Goal: Obtain resource: Download file/media

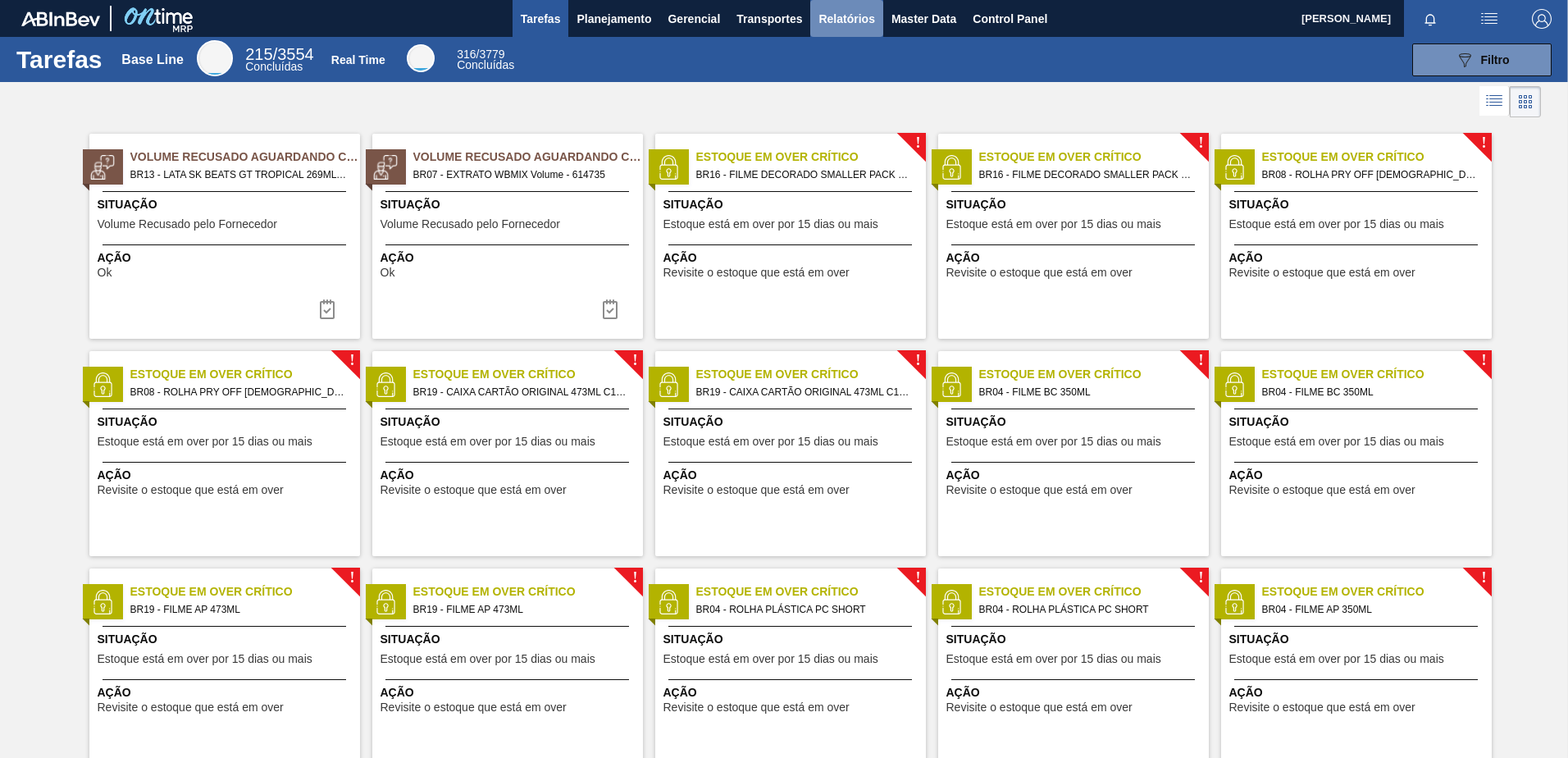
click at [864, 14] on span "Relatórios" at bounding box center [846, 18] width 55 height 20
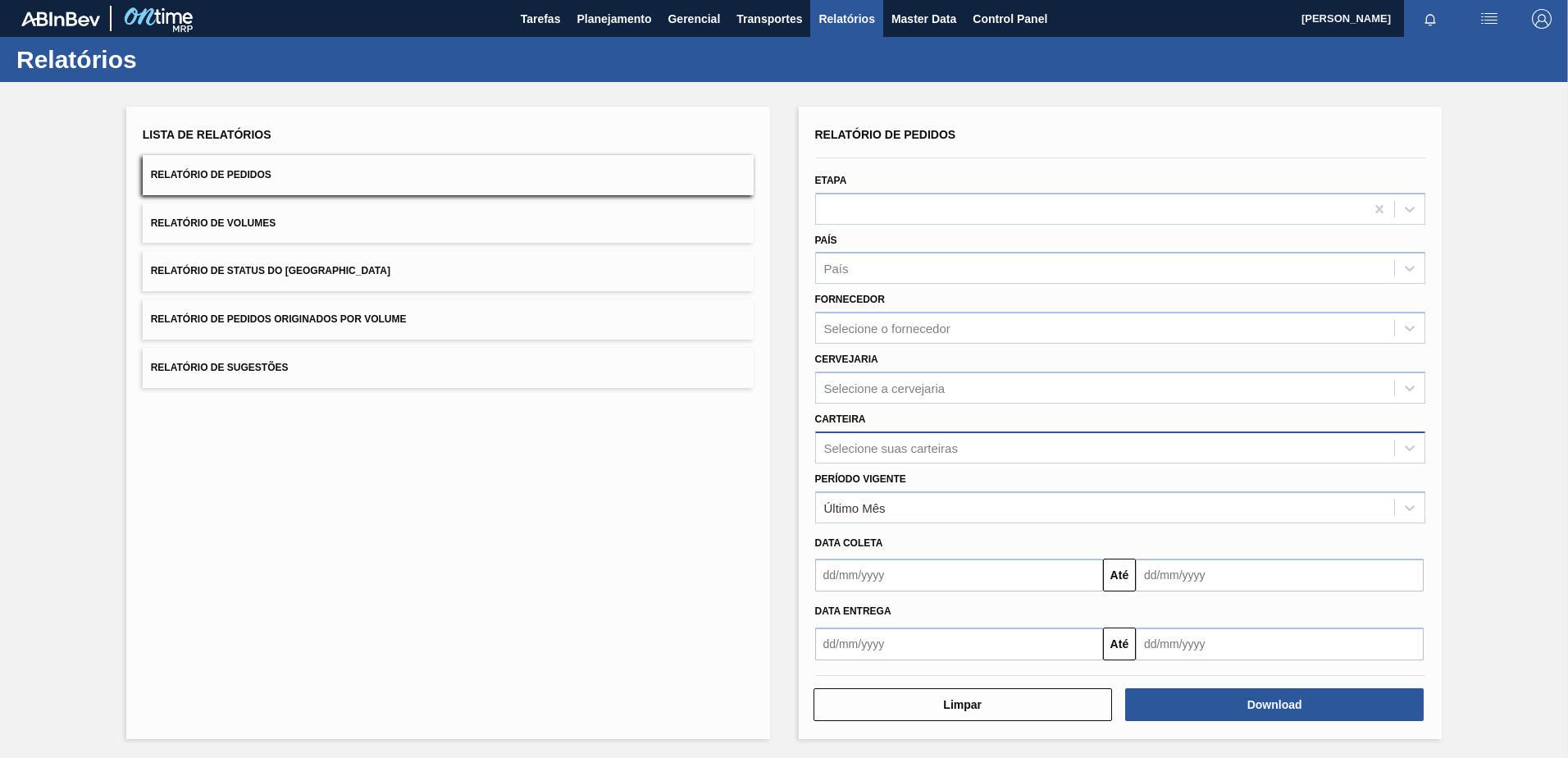
click at [909, 454] on div "Selecione suas carteiras" at bounding box center [891, 448] width 133 height 14
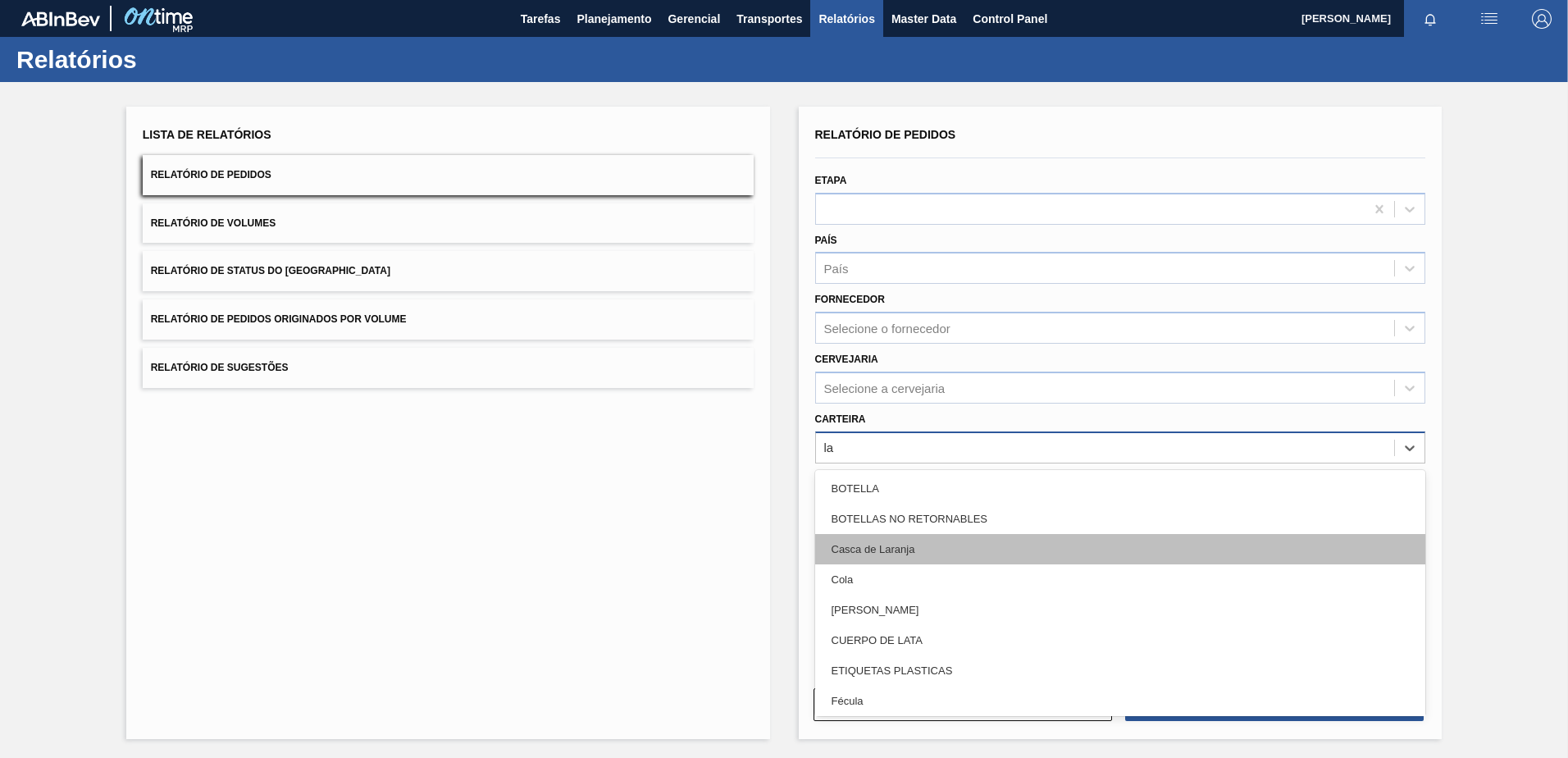
type input "lat"
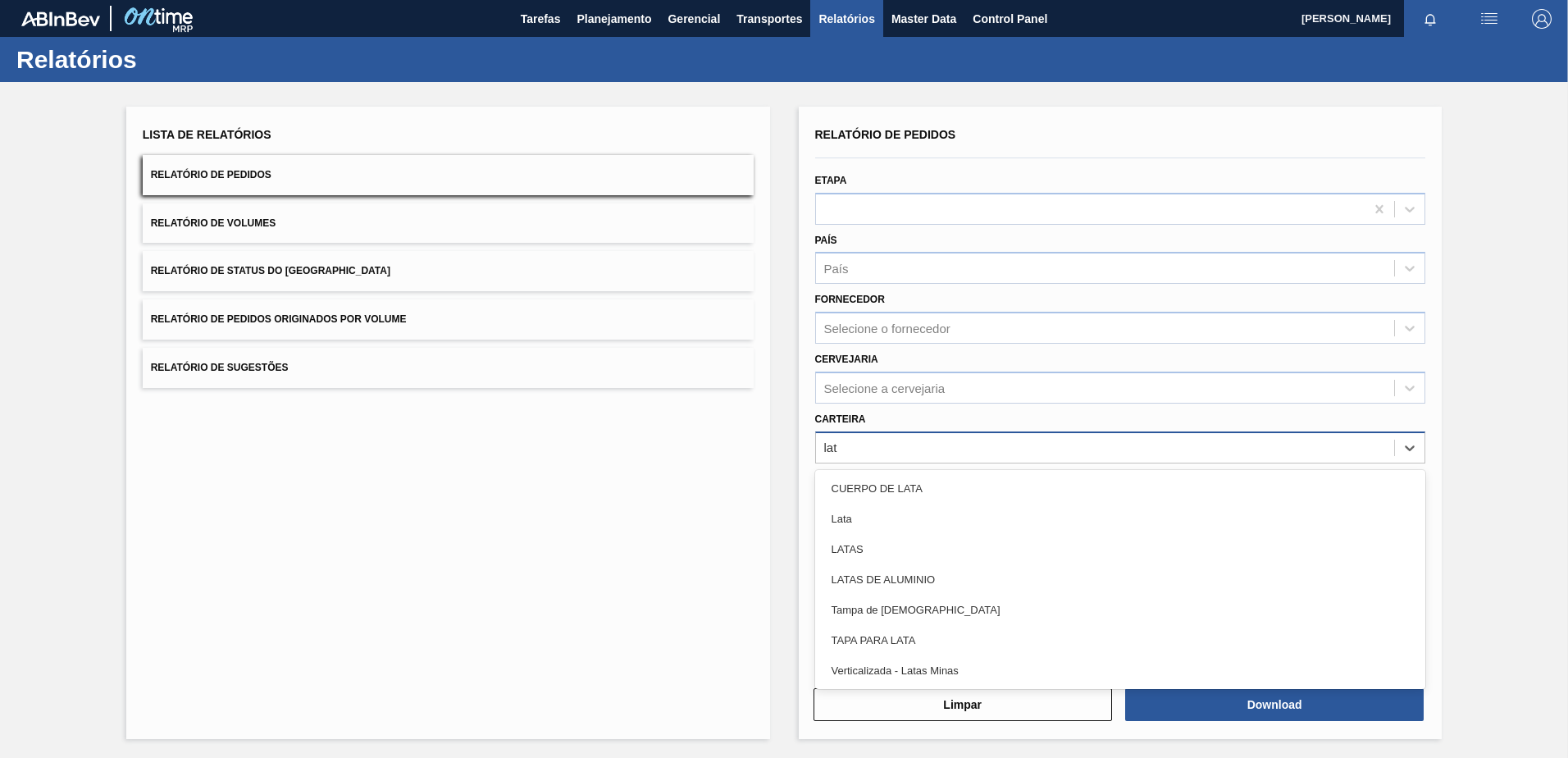
click at [888, 514] on div "Lata" at bounding box center [1121, 519] width 611 height 30
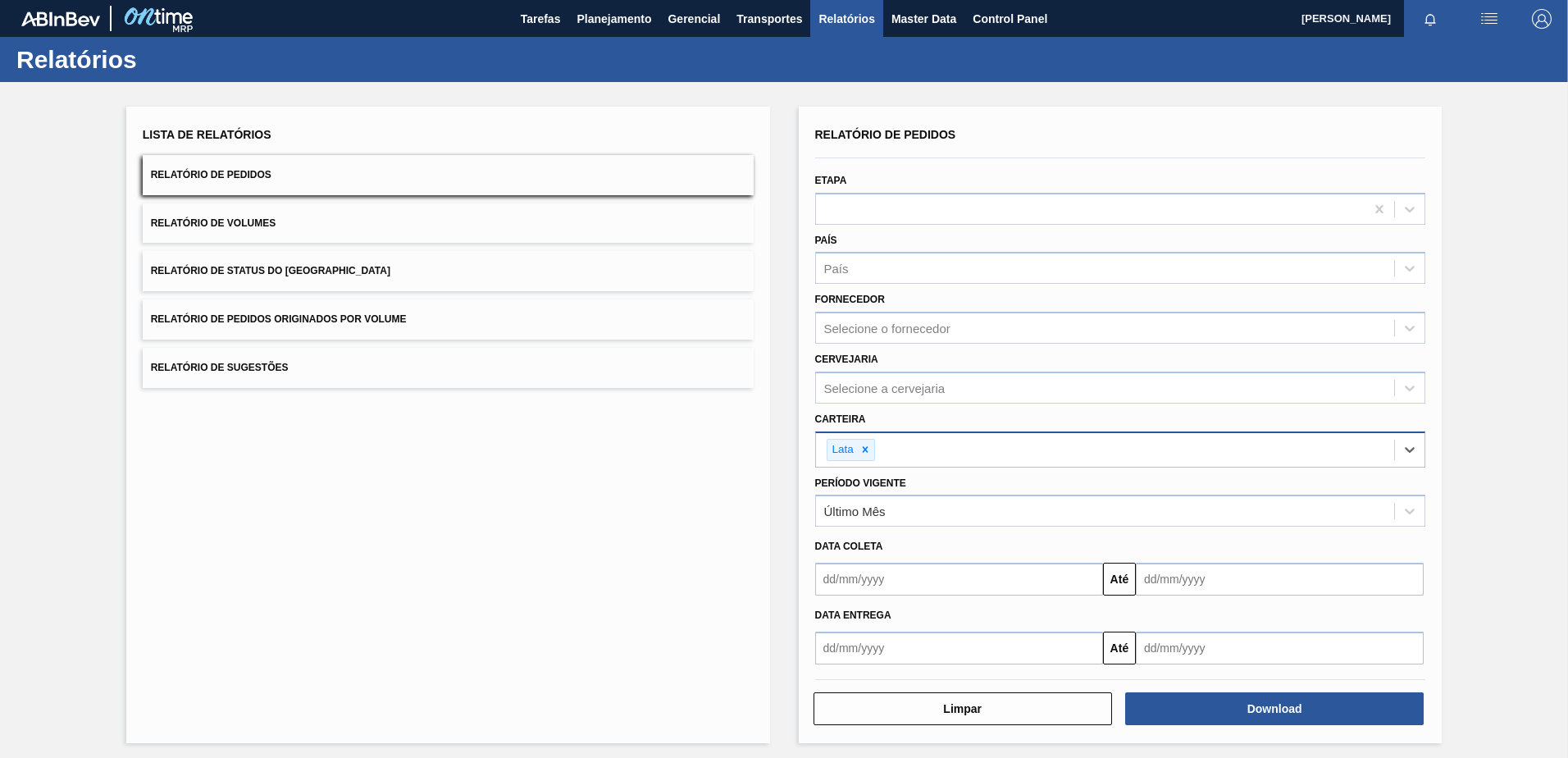
click at [892, 588] on input "text" at bounding box center [959, 580] width 287 height 33
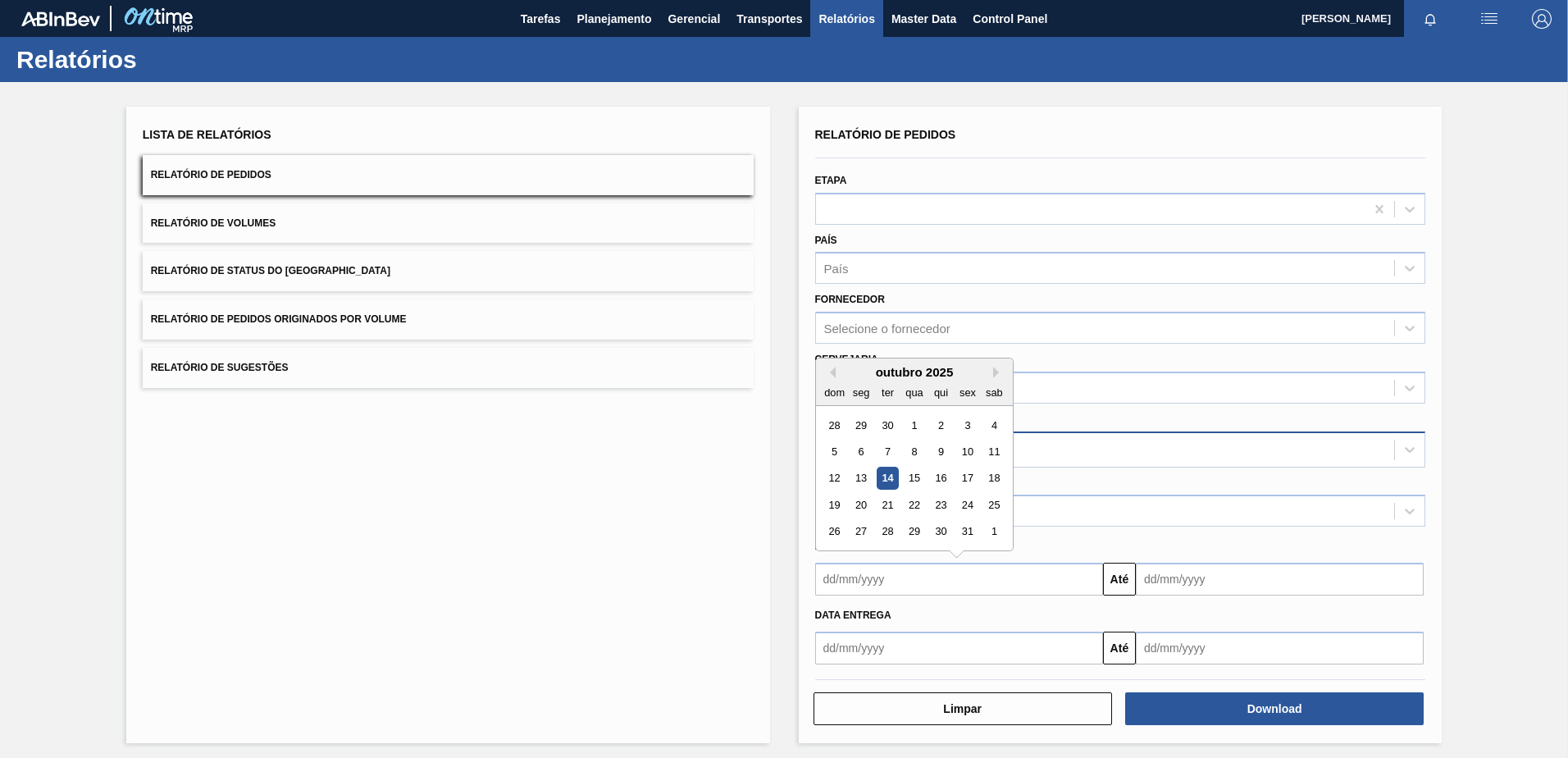
click at [844, 385] on div "dom" at bounding box center [835, 392] width 23 height 23
click at [891, 477] on div "14" at bounding box center [887, 479] width 23 height 23
type input "[DATE]"
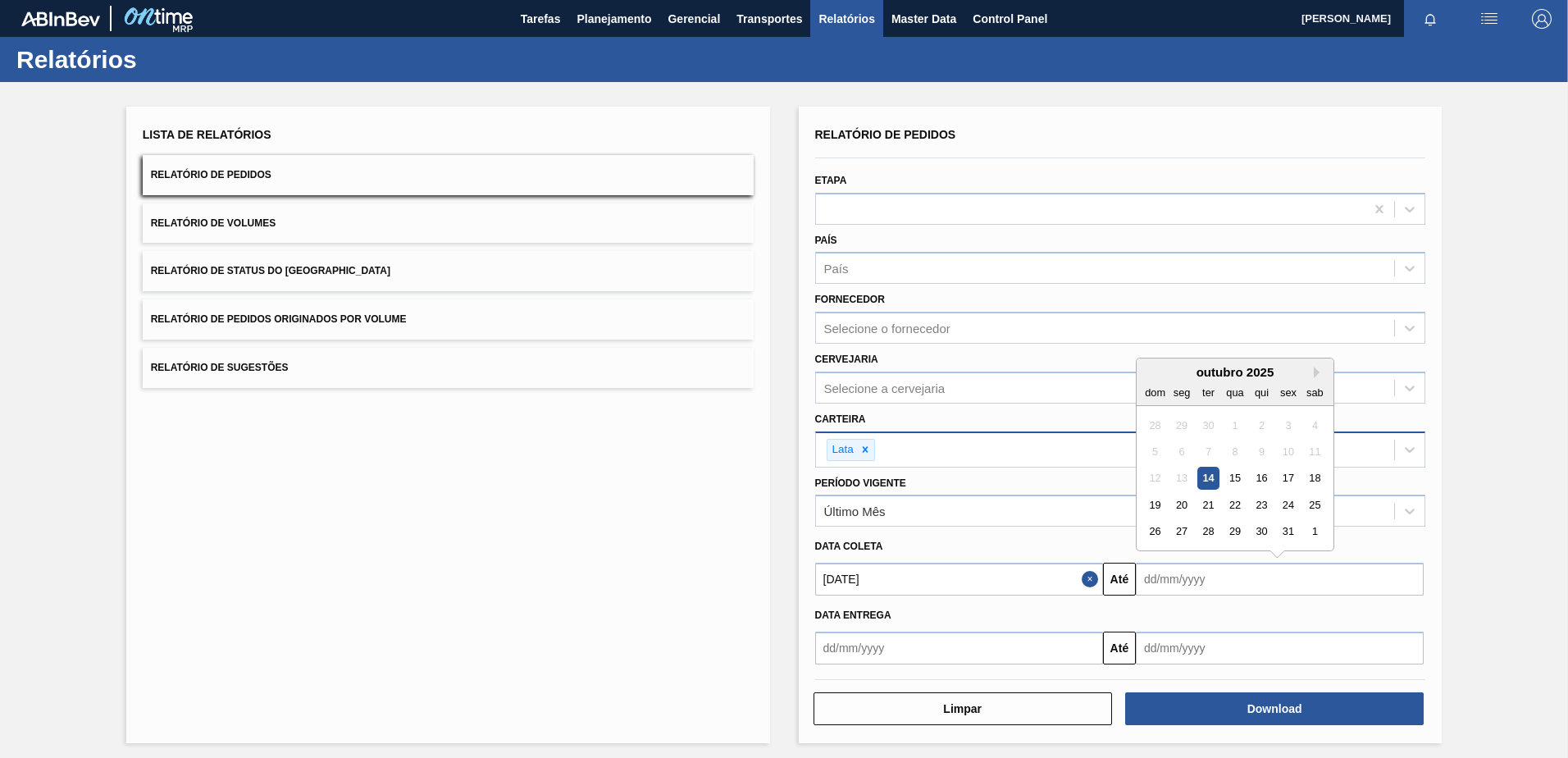
drag, startPoint x: 1146, startPoint y: 568, endPoint x: 1159, endPoint y: 568, distance: 13.0
click at [1146, 568] on input "text" at bounding box center [1280, 580] width 287 height 33
click at [1160, 363] on div "[DATE] dom seg ter qua qui sex sab" at bounding box center [1235, 382] width 197 height 48
click at [1262, 476] on div "16" at bounding box center [1262, 479] width 23 height 23
type input "[DATE]"
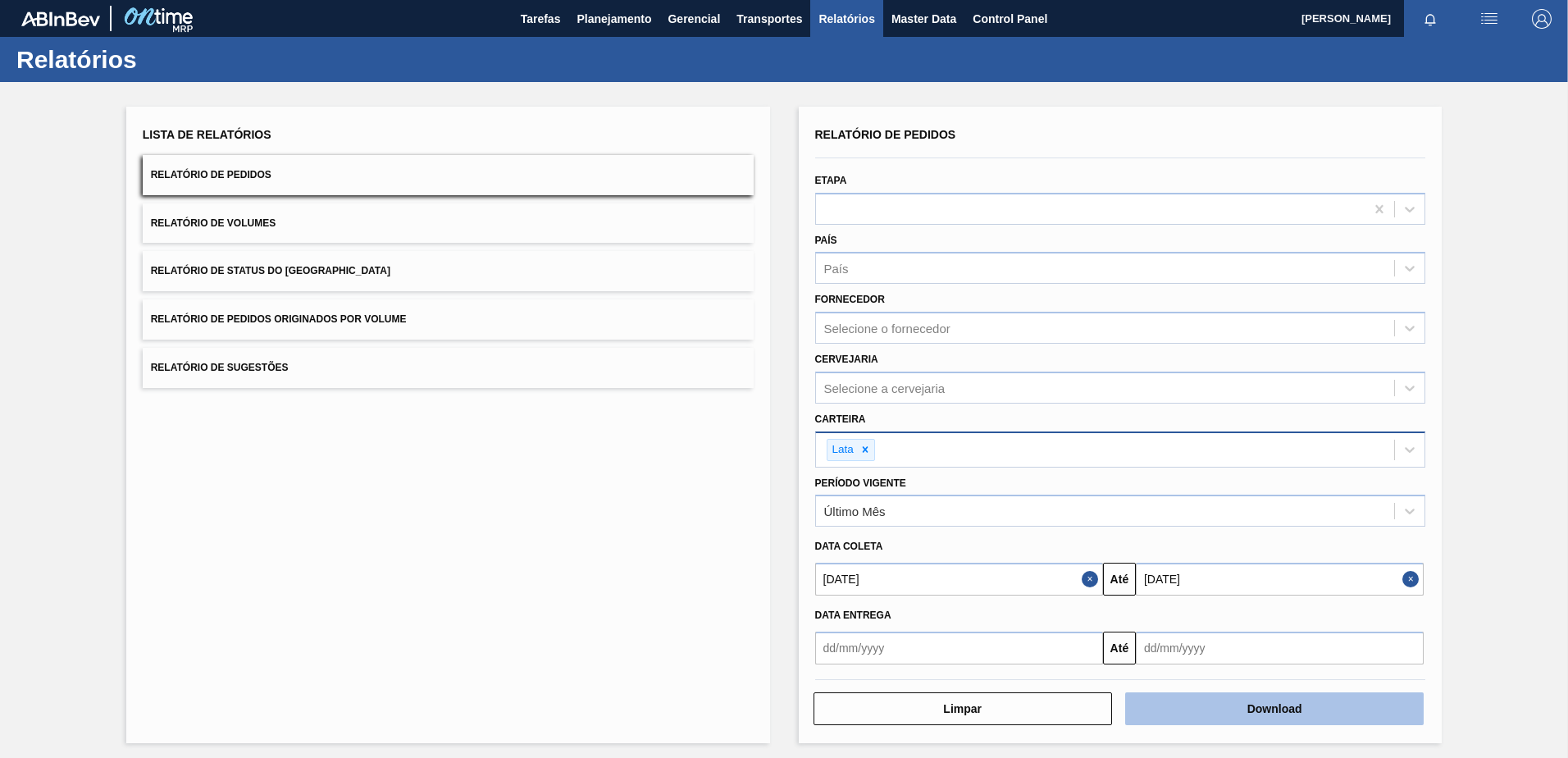
click at [1225, 709] on button "Download" at bounding box center [1274, 709] width 299 height 33
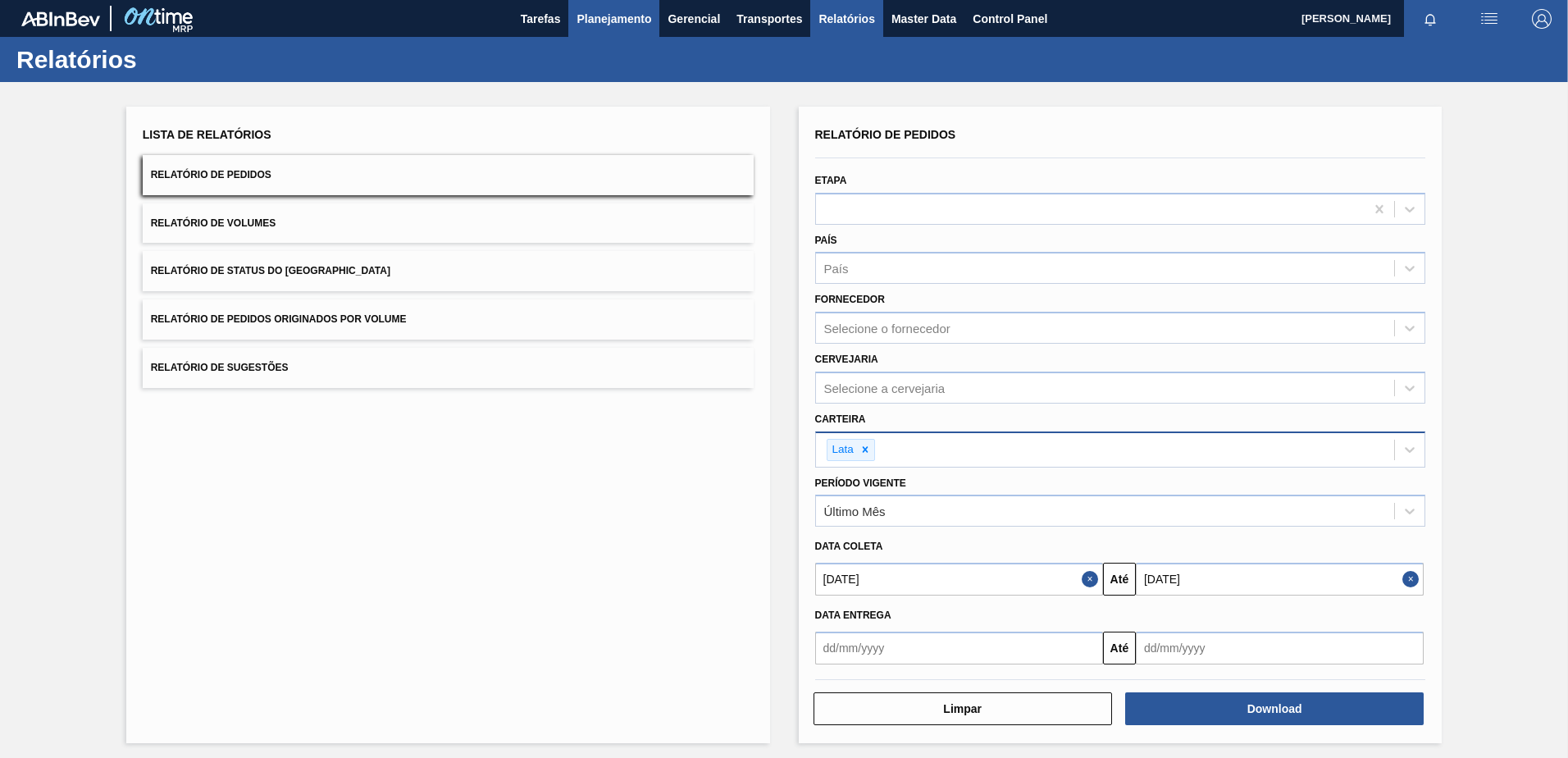
click at [610, 23] on span "Planejamento" at bounding box center [614, 18] width 74 height 20
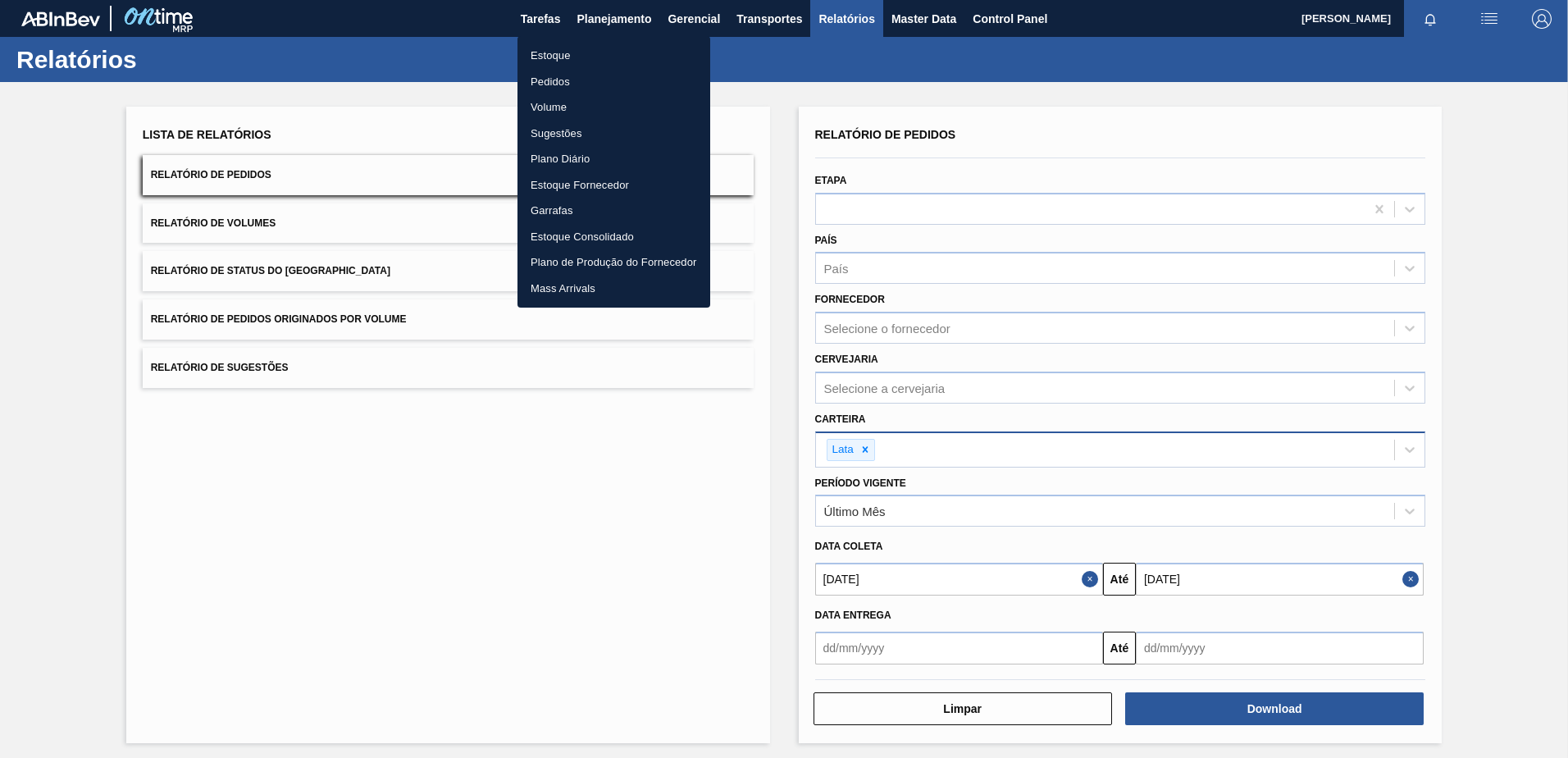
click at [918, 17] on div at bounding box center [784, 379] width 1568 height 758
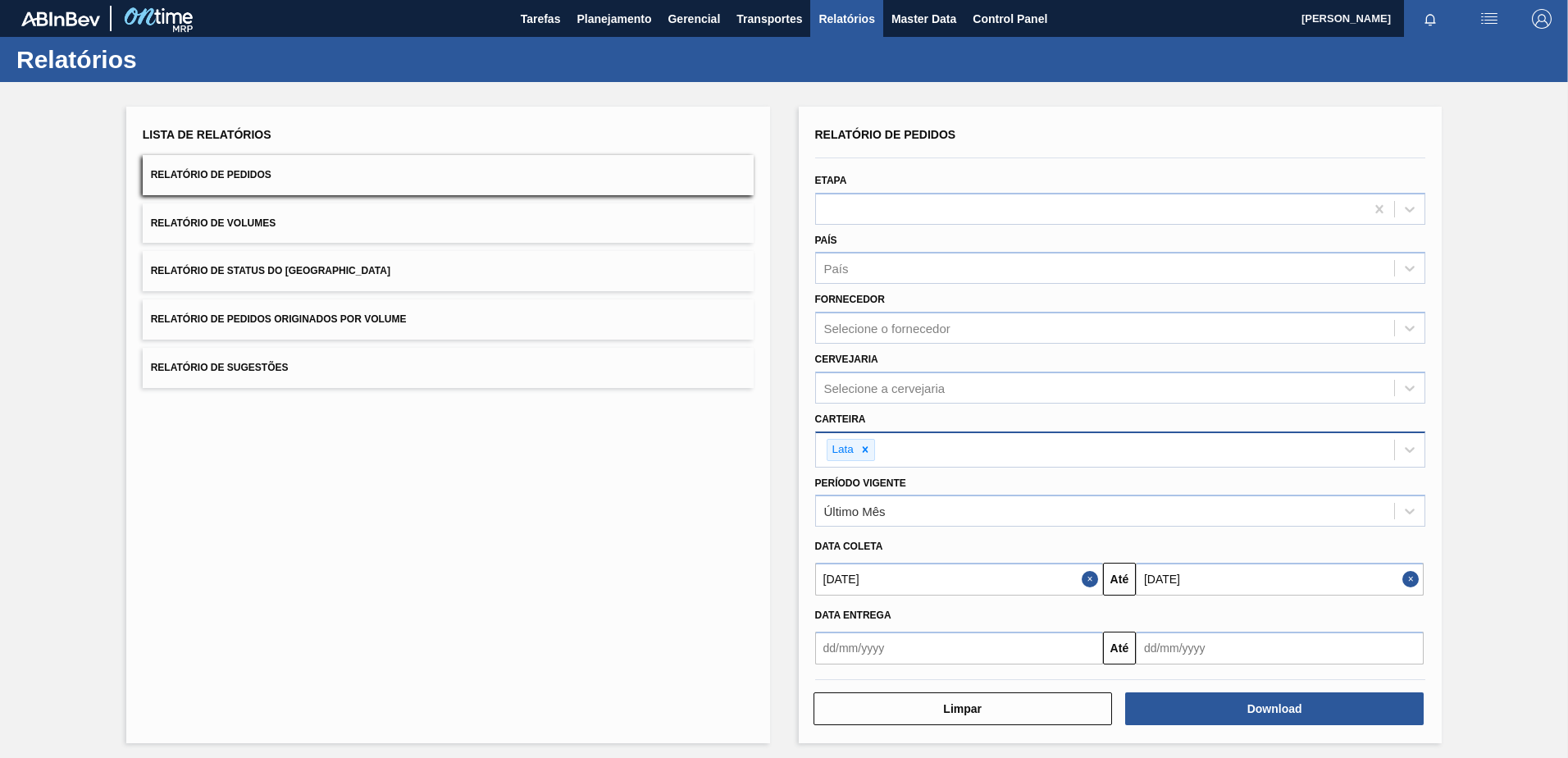
click at [913, 0] on body "Tarefas Planejamento Gerencial Transportes Relatórios Master Data Control Panel…" at bounding box center [784, 0] width 1568 height 0
click at [913, 17] on span "Master Data" at bounding box center [924, 18] width 65 height 20
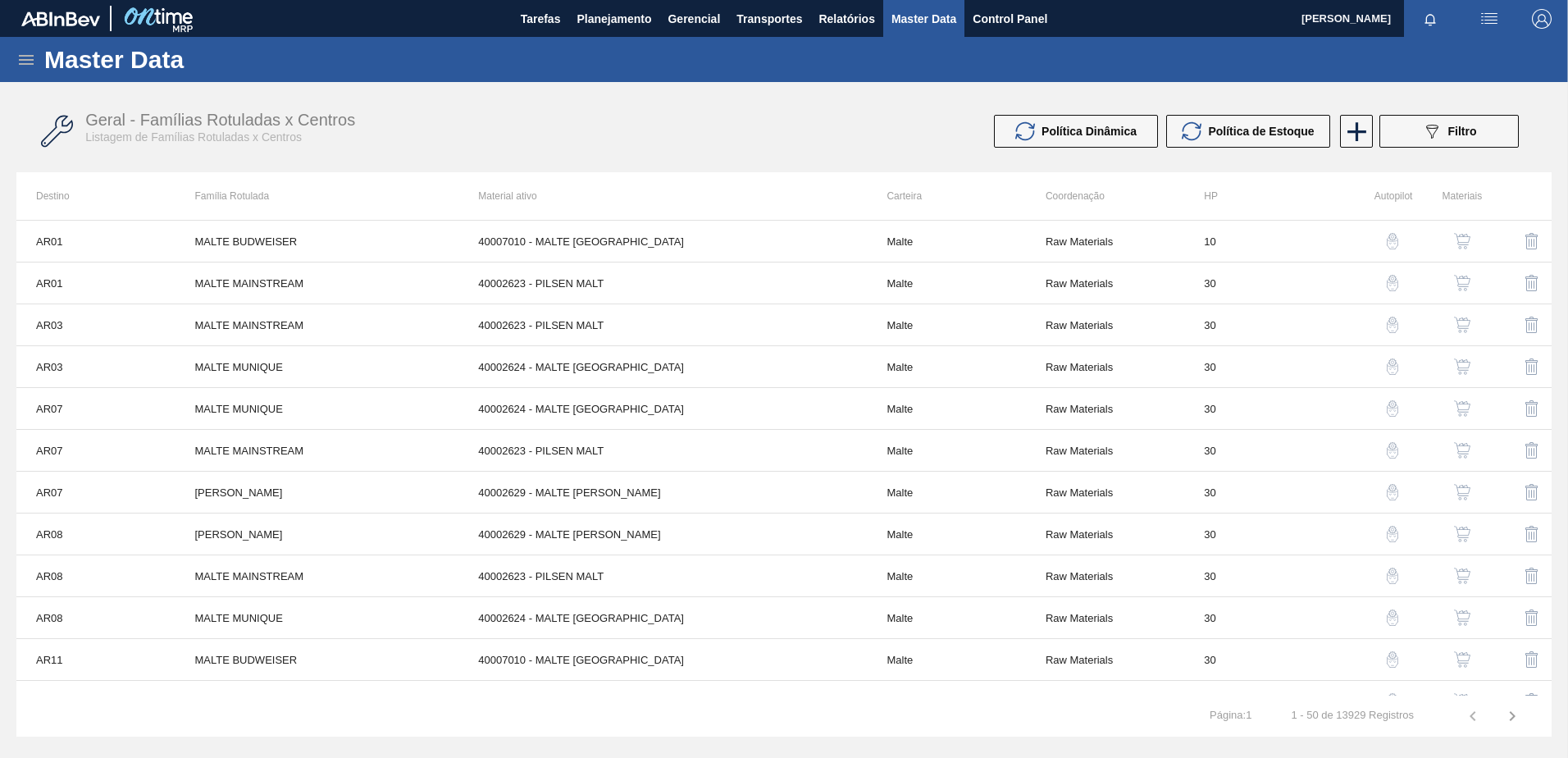
click at [1387, 247] on img "button" at bounding box center [1392, 241] width 16 height 16
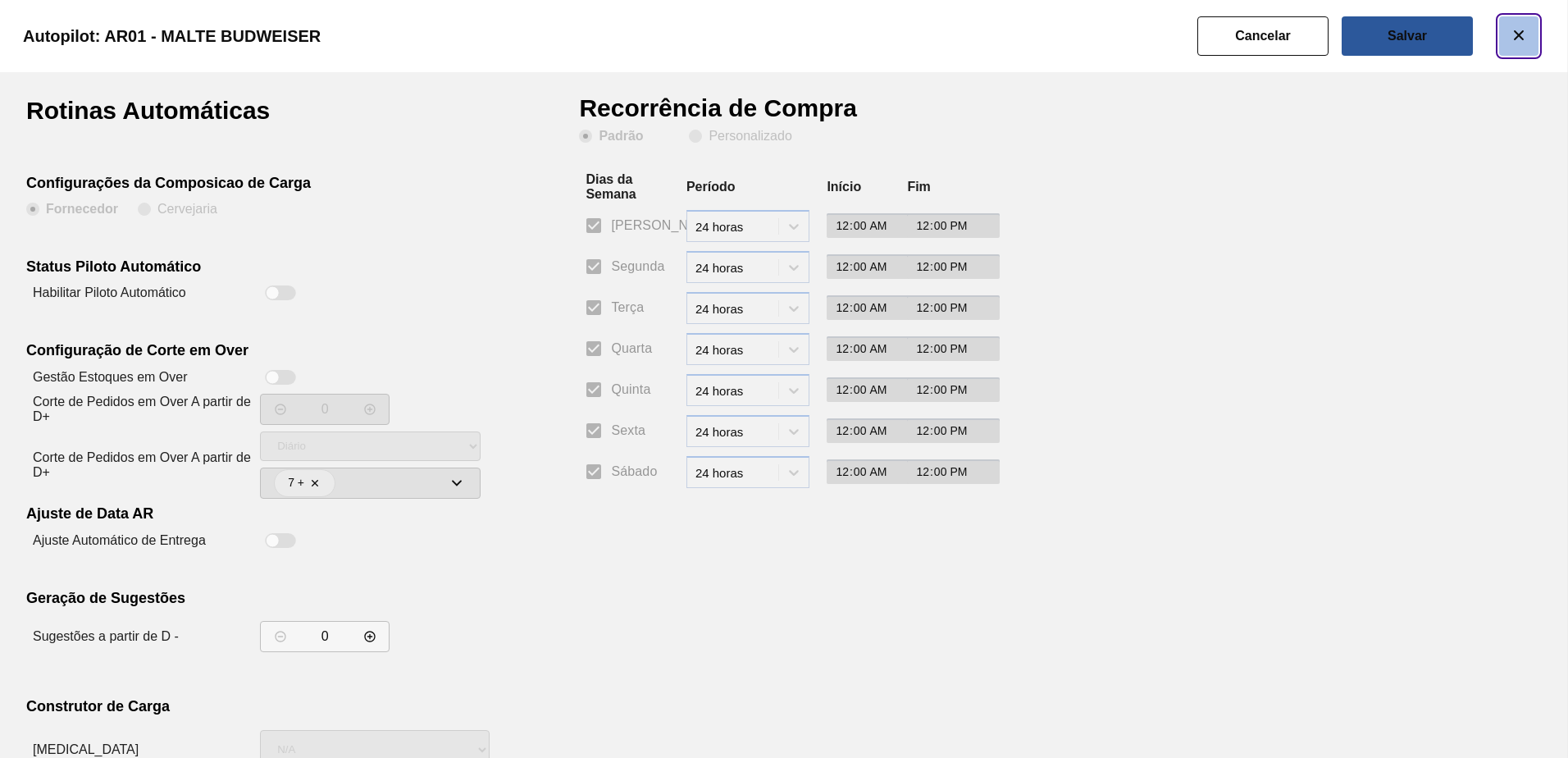
click at [1525, 44] on span "botão de ícone" at bounding box center [1519, 35] width 20 height 20
